Goal: Task Accomplishment & Management: Manage account settings

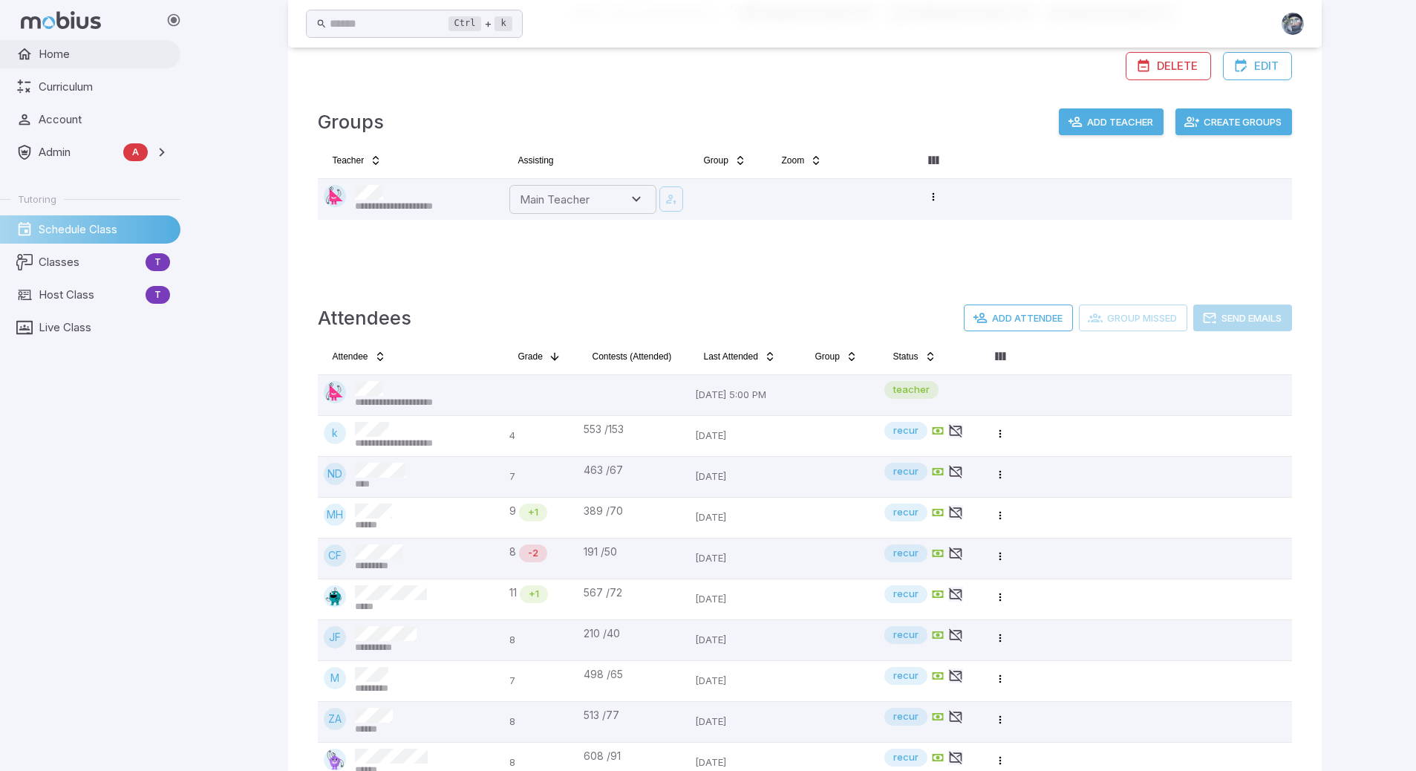
click at [68, 53] on span "Home" at bounding box center [104, 54] width 131 height 16
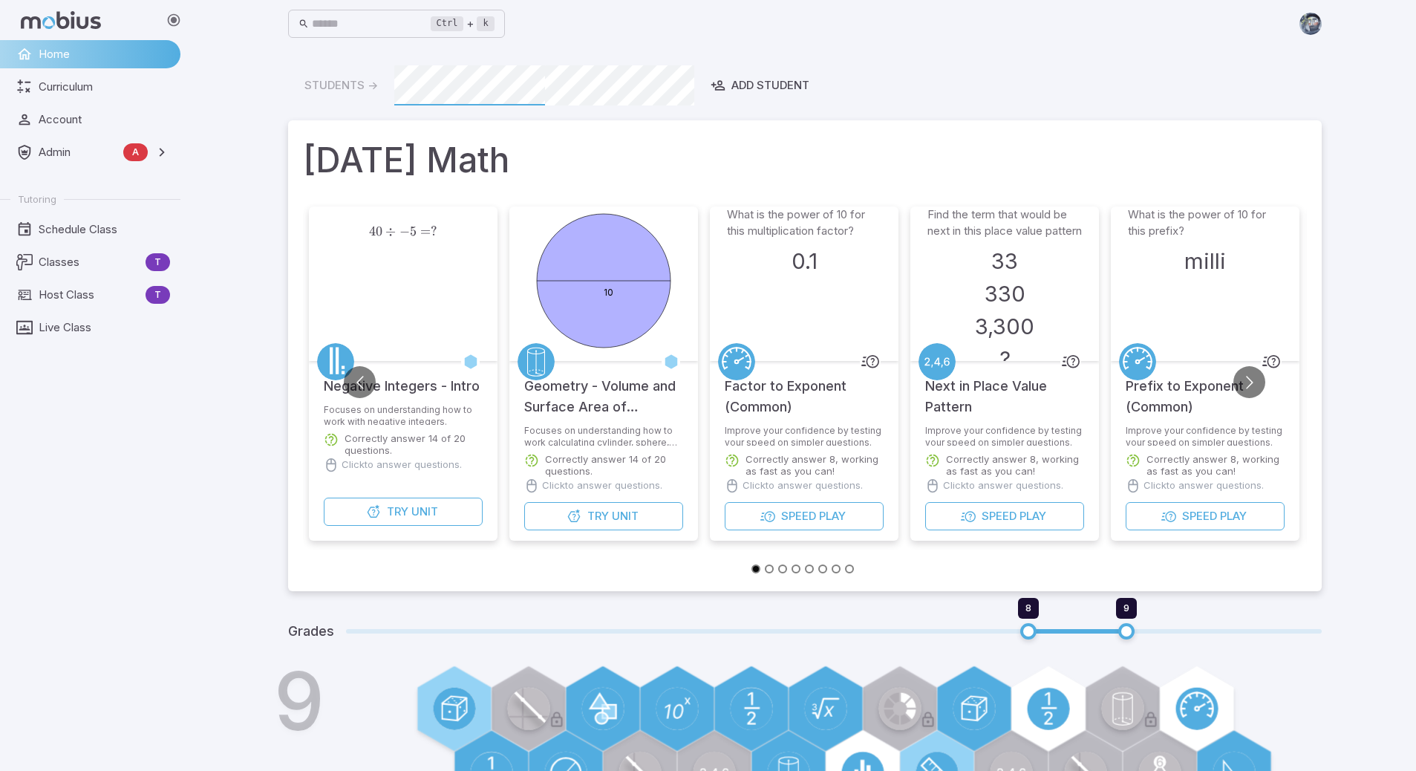
drag, startPoint x: 420, startPoint y: 516, endPoint x: 1195, endPoint y: 36, distance: 912.1
click at [1195, 36] on div "Ctrl + k ​" at bounding box center [805, 23] width 1034 height 33
click at [1314, 24] on img at bounding box center [1311, 24] width 22 height 22
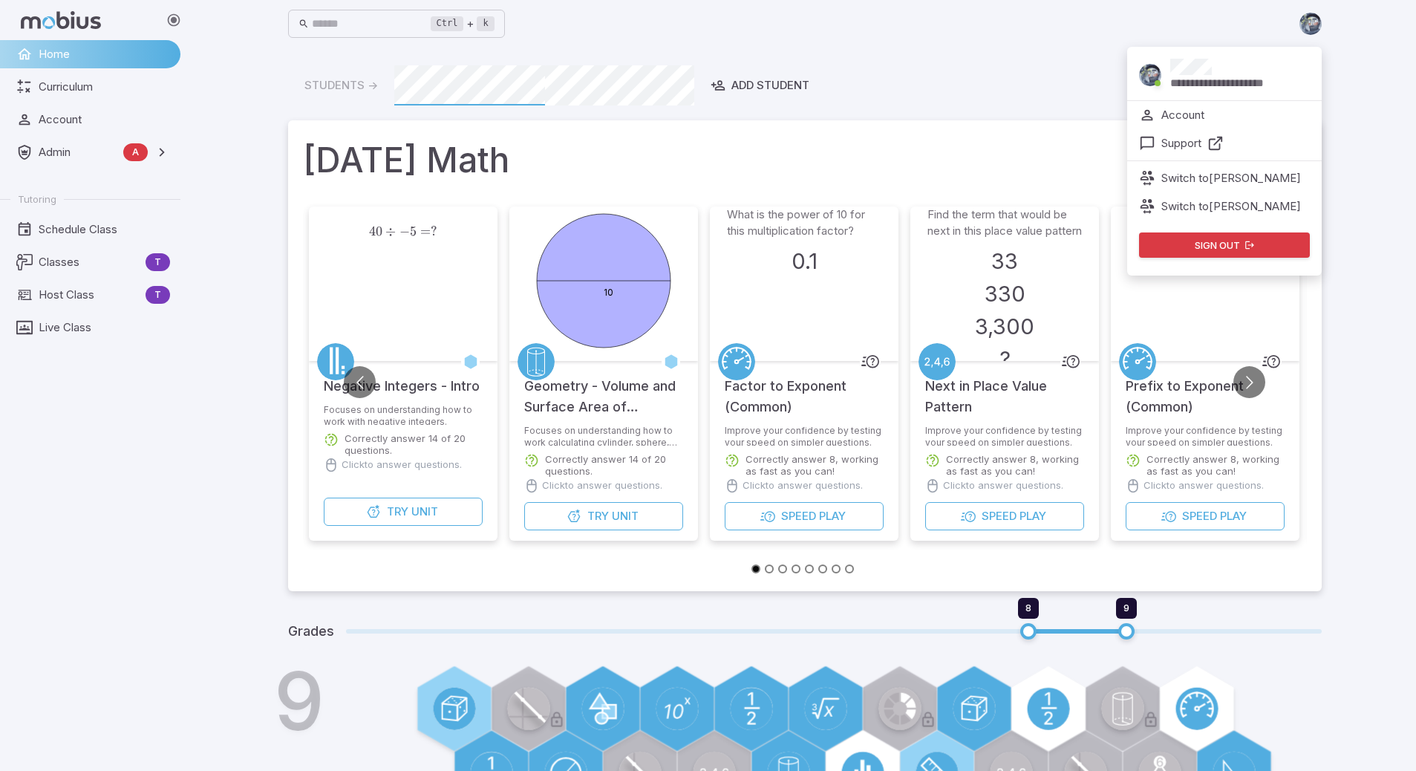
click at [1220, 180] on p "Switch to Ariel Robinson" at bounding box center [1232, 178] width 140 height 16
